Goal: Task Accomplishment & Management: Complete application form

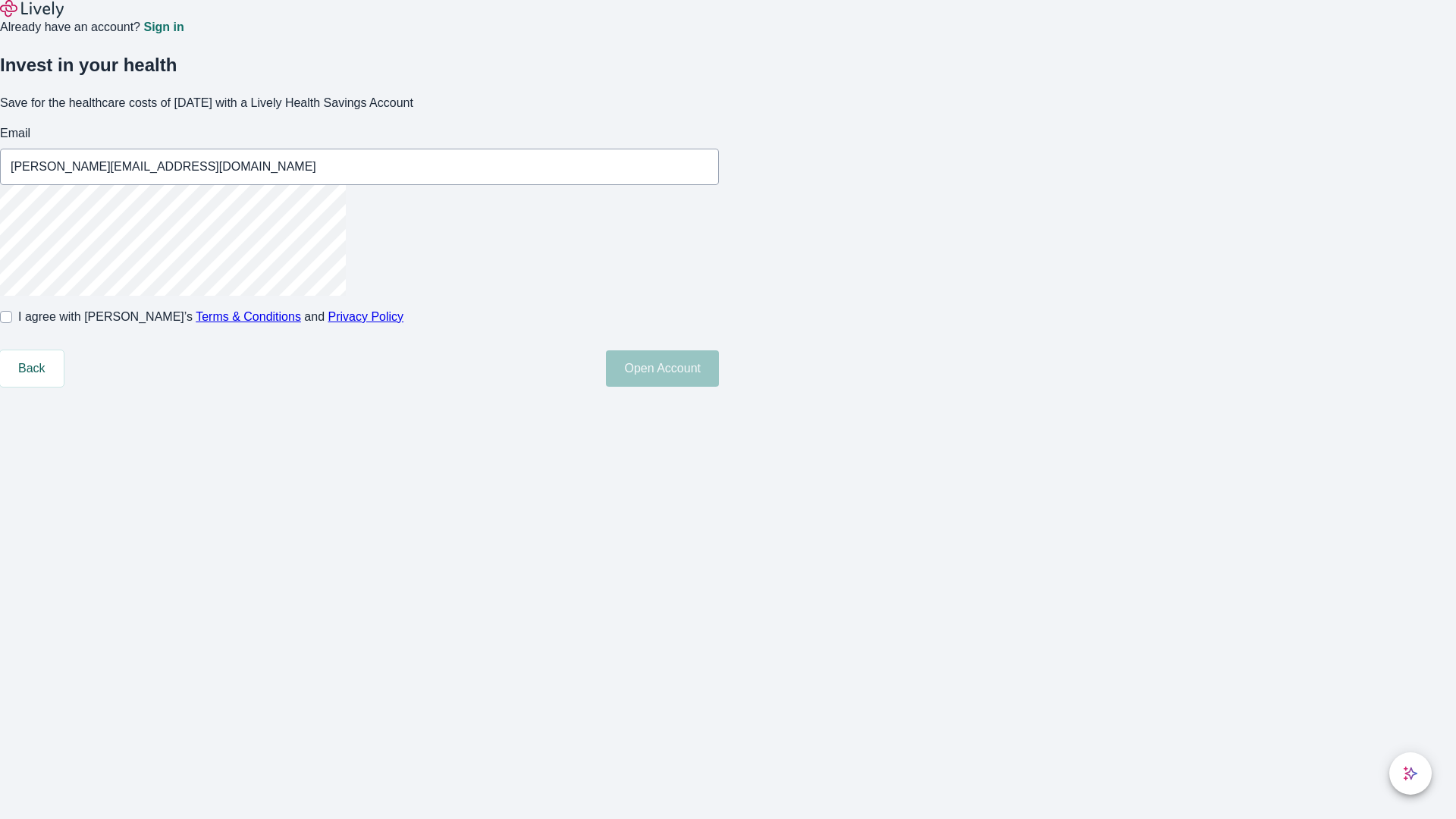
click at [12, 323] on input "I agree with Lively’s Terms & Conditions and Privacy Policy" at bounding box center [6, 317] width 12 height 12
checkbox input "true"
click at [719, 387] on button "Open Account" at bounding box center [662, 368] width 113 height 36
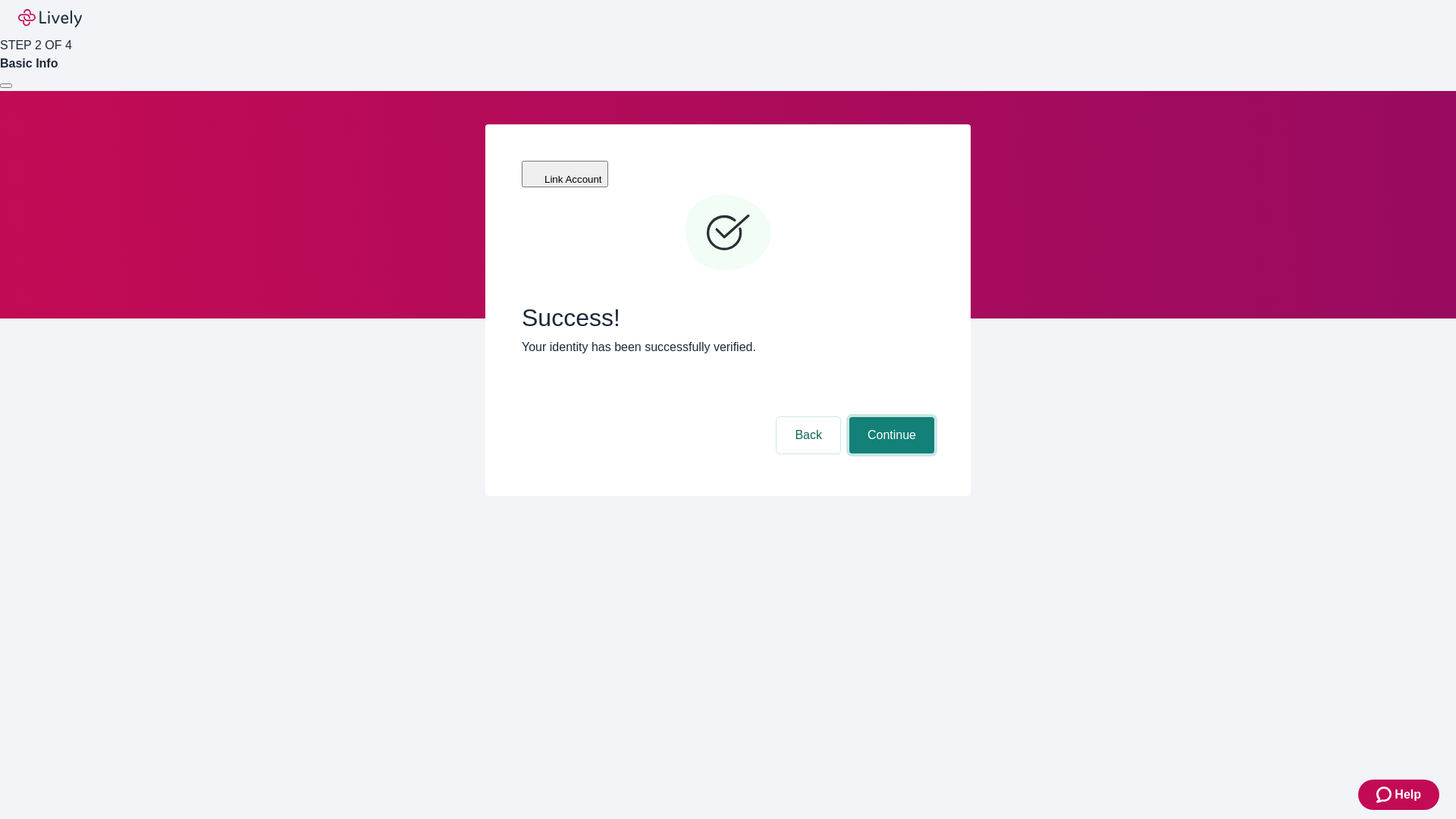
click at [890, 417] on button "Continue" at bounding box center [892, 435] width 85 height 36
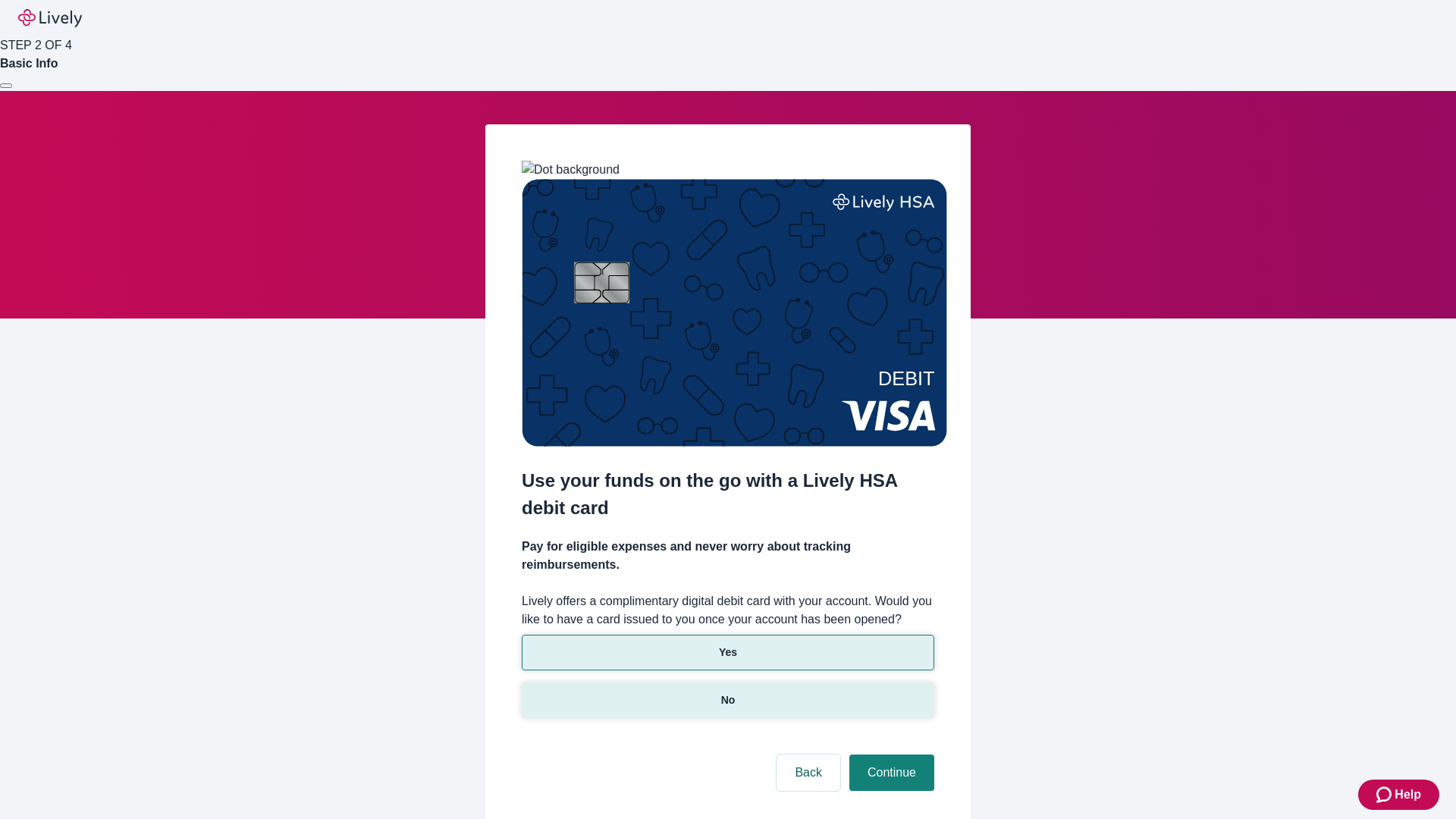
click at [728, 693] on p "No" at bounding box center [728, 700] width 14 height 16
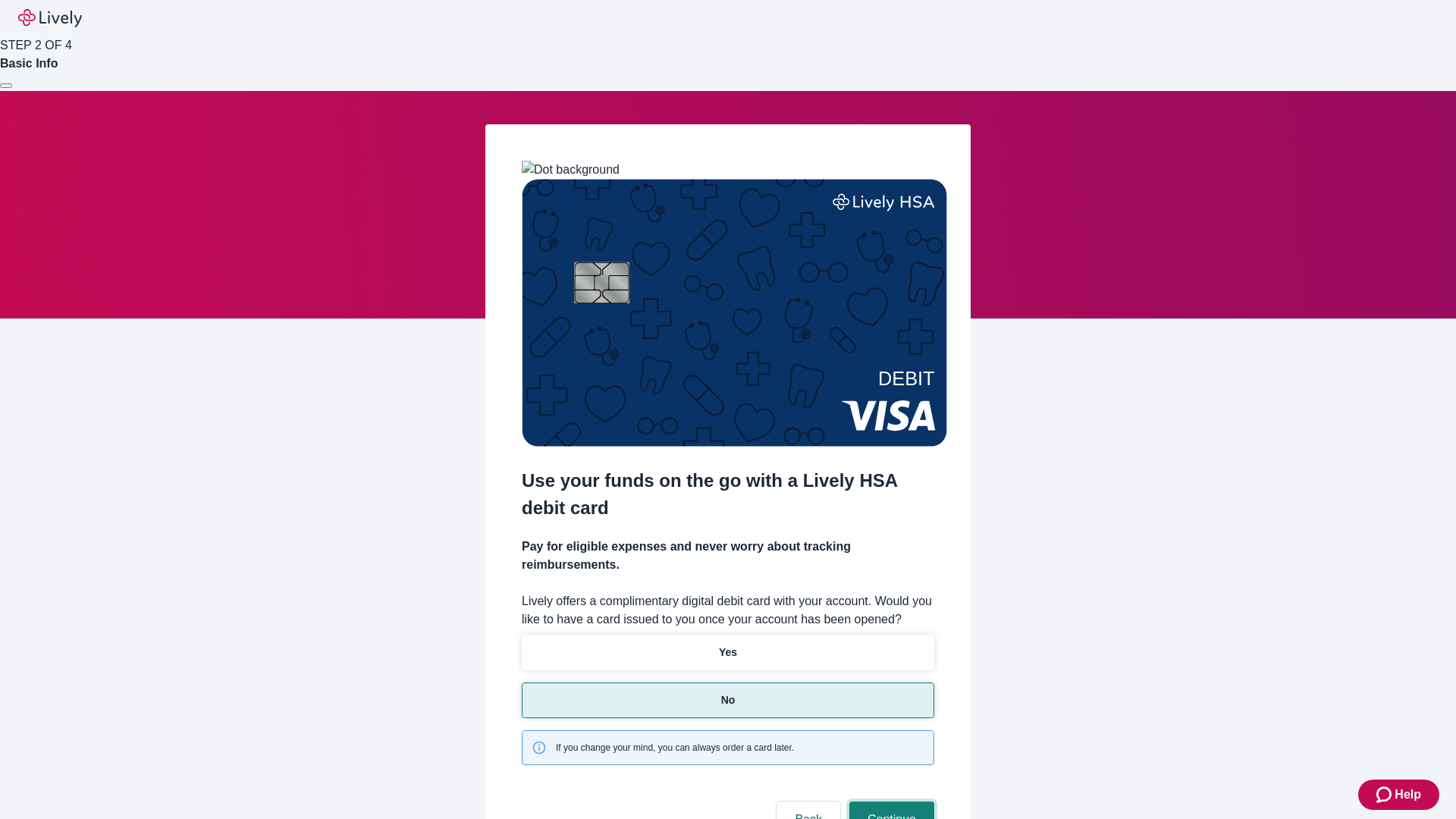
click at [890, 801] on button "Continue" at bounding box center [892, 819] width 85 height 36
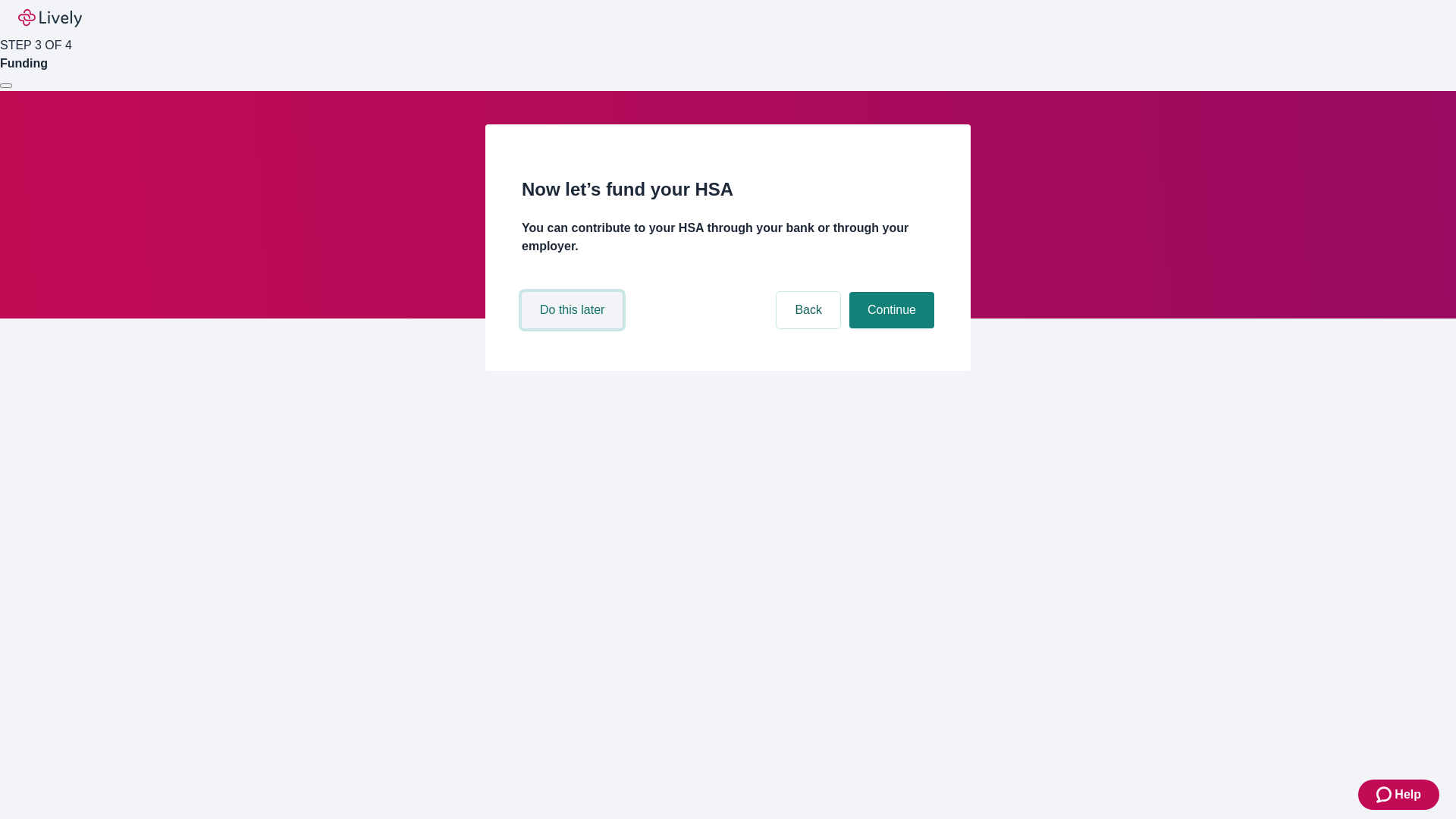
click at [574, 328] on button "Do this later" at bounding box center [572, 310] width 100 height 36
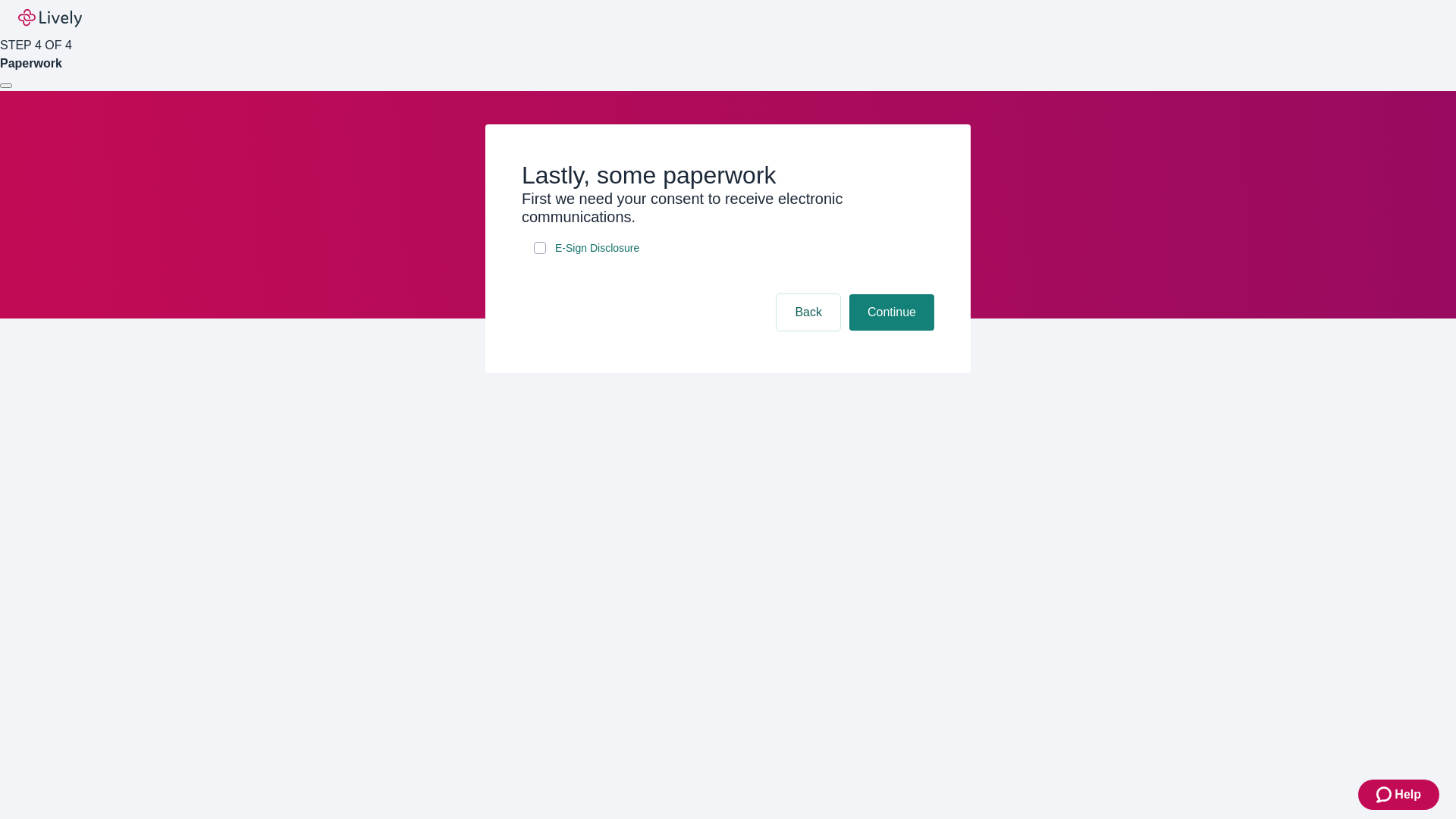
click at [540, 254] on input "E-Sign Disclosure" at bounding box center [540, 248] width 12 height 12
checkbox input "true"
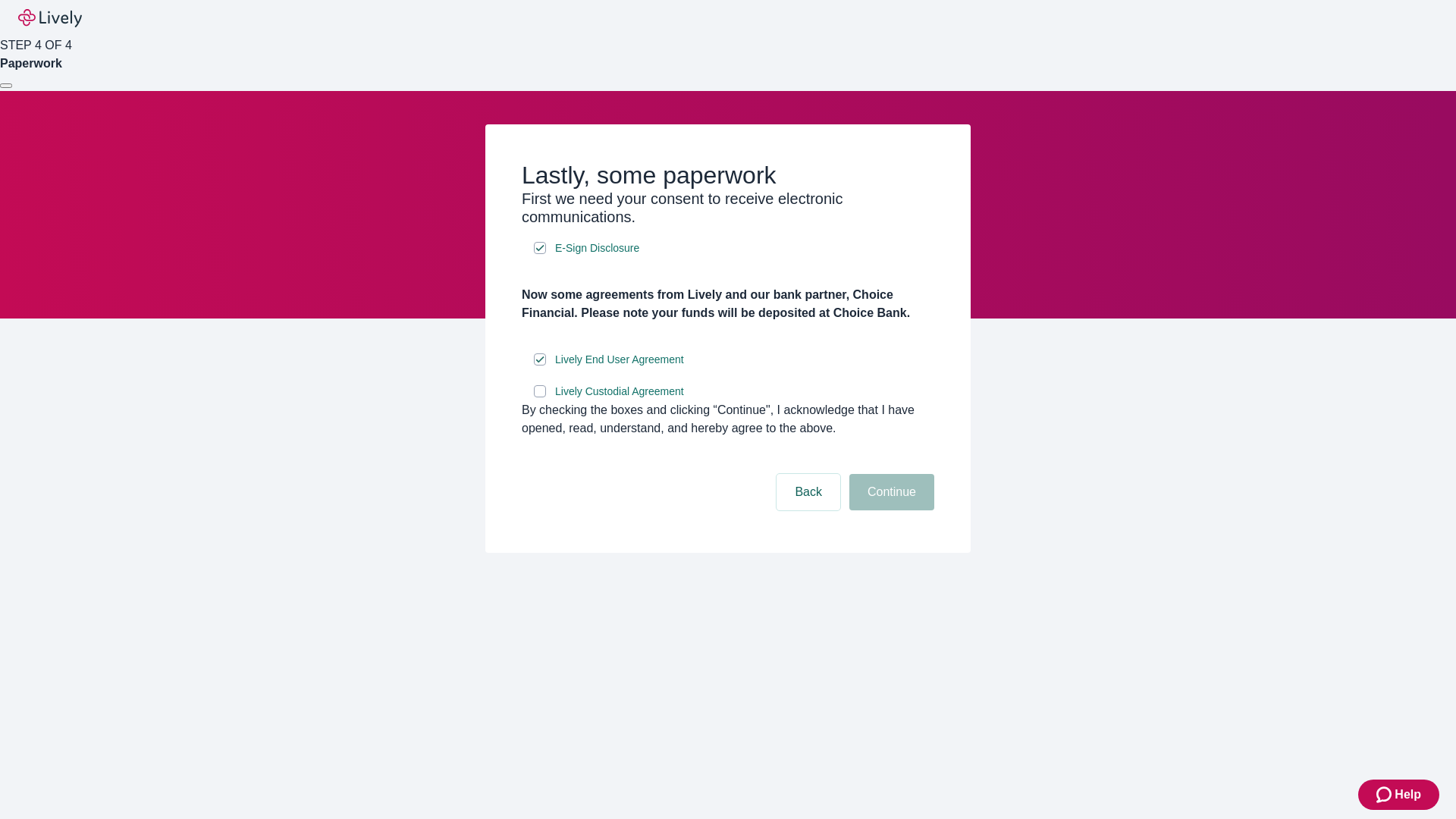
click at [540, 398] on input "Lively Custodial Agreement" at bounding box center [540, 391] width 12 height 12
checkbox input "true"
click at [890, 511] on button "Continue" at bounding box center [892, 492] width 85 height 36
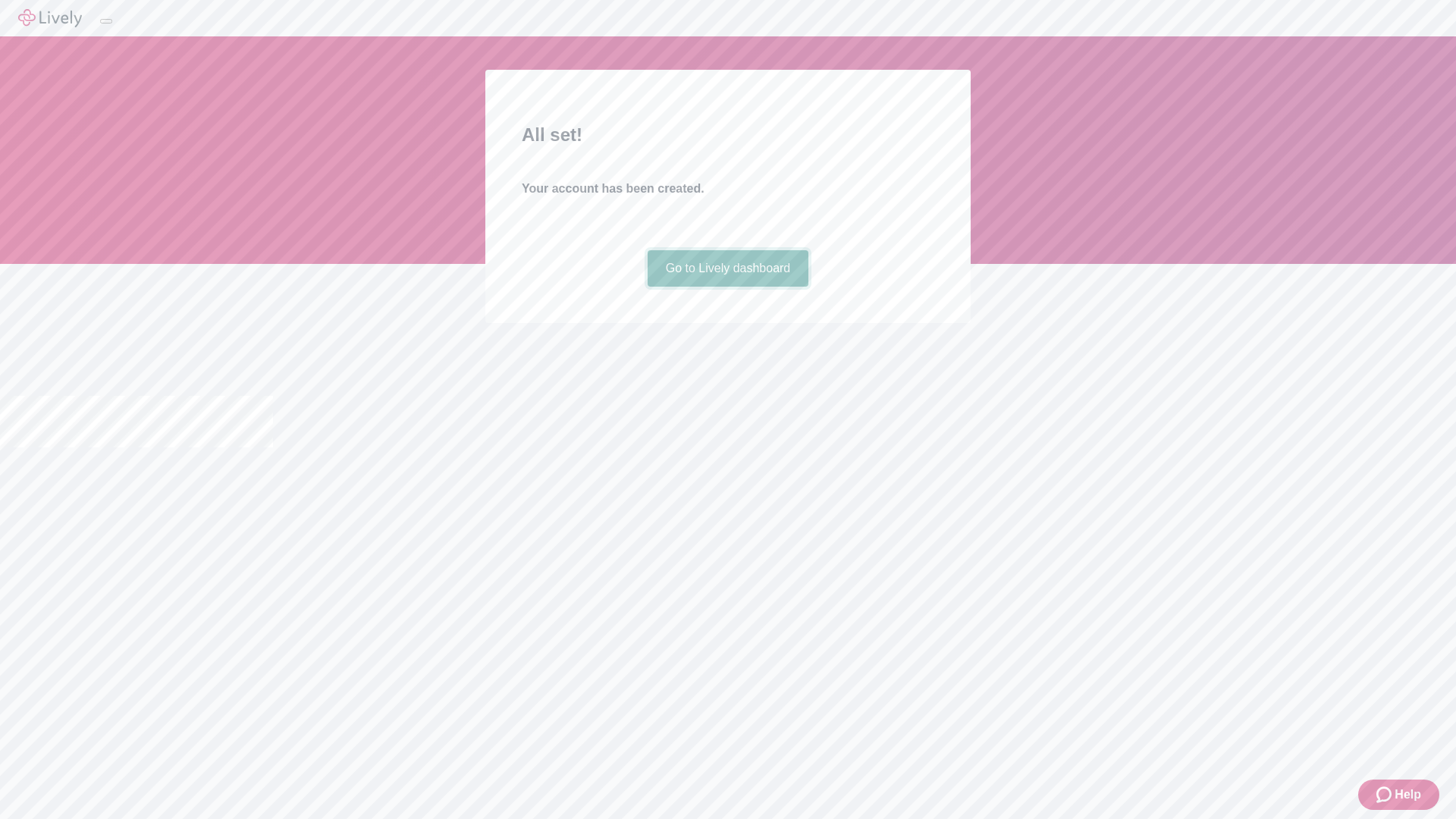
click at [728, 286] on link "Go to Lively dashboard" at bounding box center [728, 268] width 162 height 36
